Goal: Task Accomplishment & Management: Complete application form

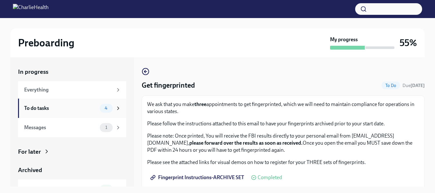
click at [47, 105] on div "To do tasks" at bounding box center [60, 108] width 73 height 7
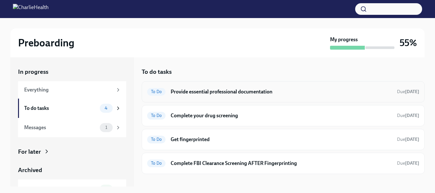
click at [219, 90] on h6 "Provide essential professional documentation" at bounding box center [280, 91] width 221 height 7
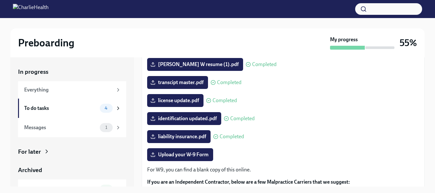
scroll to position [123, 0]
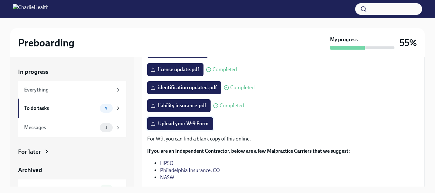
click at [196, 123] on span "Upload your W-9 Form" at bounding box center [179, 123] width 57 height 6
click at [0, 0] on input "Upload your W-9 Form" at bounding box center [0, 0] width 0 height 0
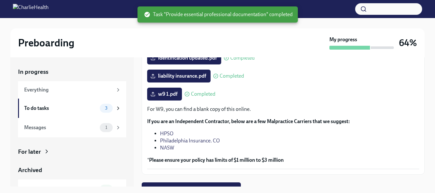
scroll to position [161, 0]
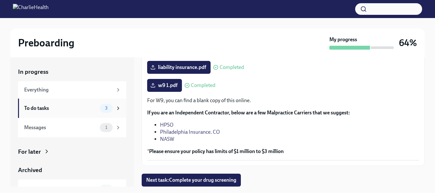
click at [44, 110] on div "To do tasks" at bounding box center [60, 108] width 73 height 7
